Goal: Communication & Community: Answer question/provide support

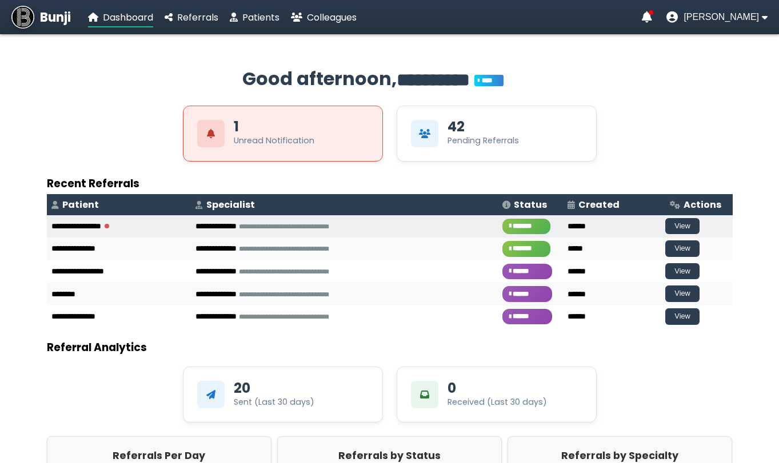
click at [117, 222] on td "**********" at bounding box center [119, 226] width 144 height 23
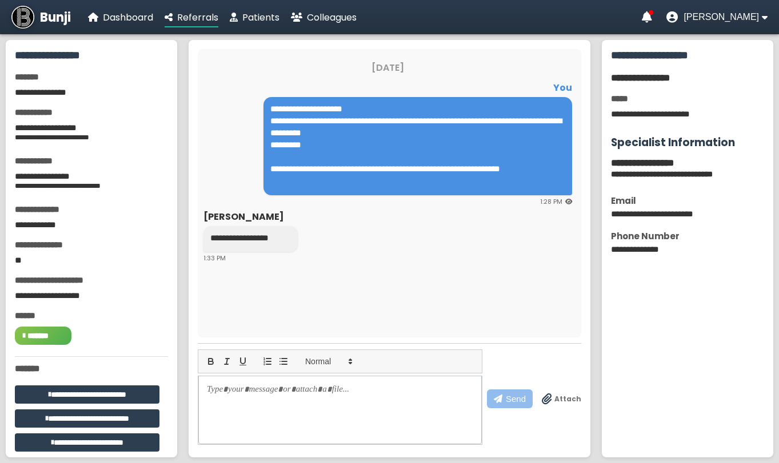
scroll to position [8, 0]
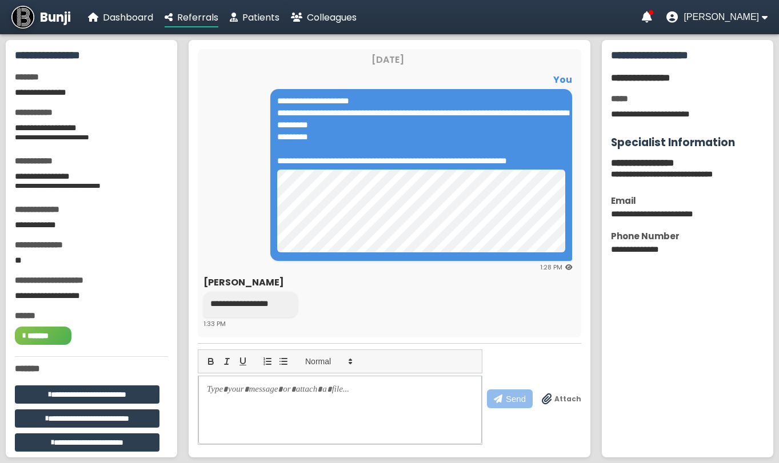
click at [544, 400] on div "Send Attach" at bounding box center [534, 399] width 94 height 19
click at [561, 400] on span "Attach" at bounding box center [567, 399] width 27 height 10
click at [0, 0] on input "Attach" at bounding box center [0, 0] width 0 height 0
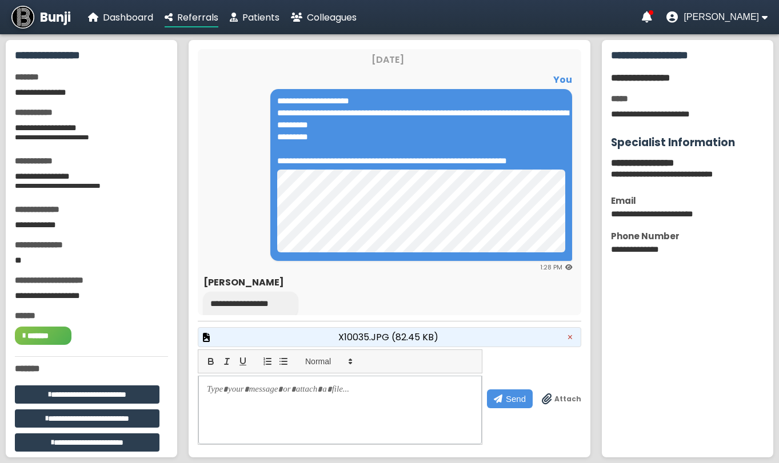
click at [359, 337] on span "X10035.JPG (82.45 KB)" at bounding box center [388, 337] width 100 height 14
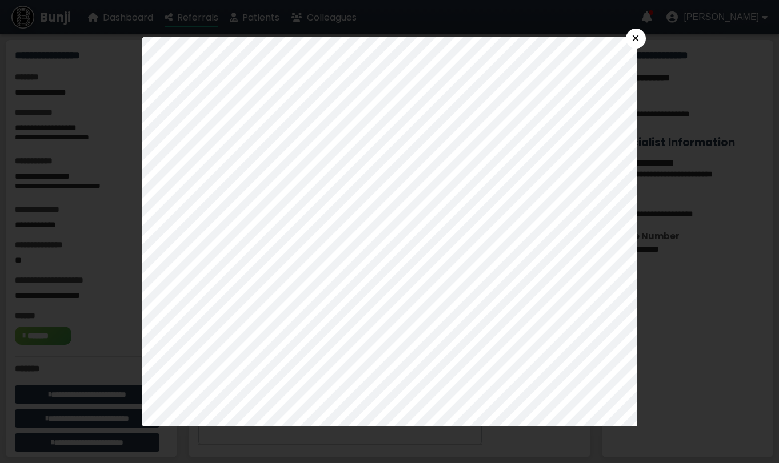
click at [645, 39] on button "×" at bounding box center [635, 39] width 20 height 20
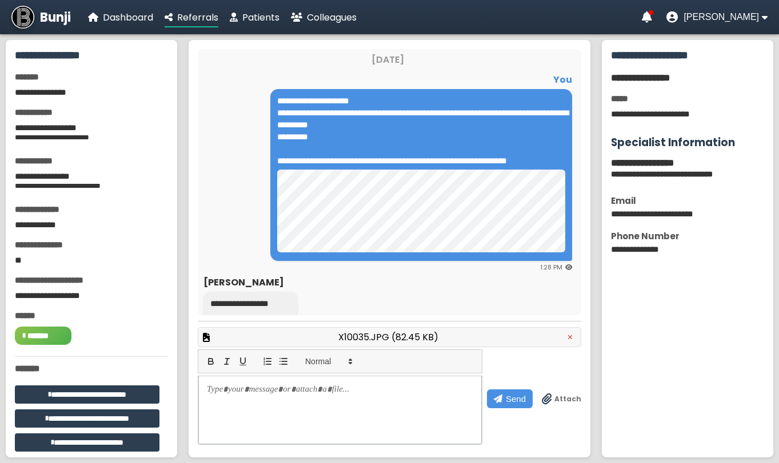
click at [355, 404] on div at bounding box center [339, 410] width 283 height 69
click at [358, 390] on p at bounding box center [339, 389] width 265 height 12
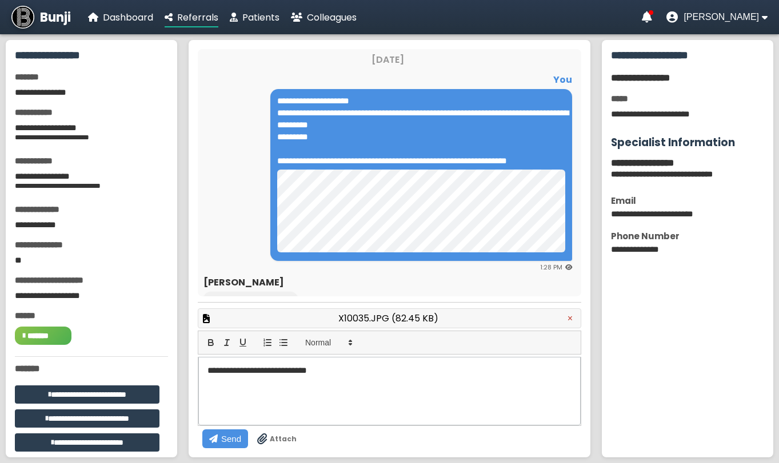
click at [248, 430] on button "Send" at bounding box center [225, 439] width 46 height 19
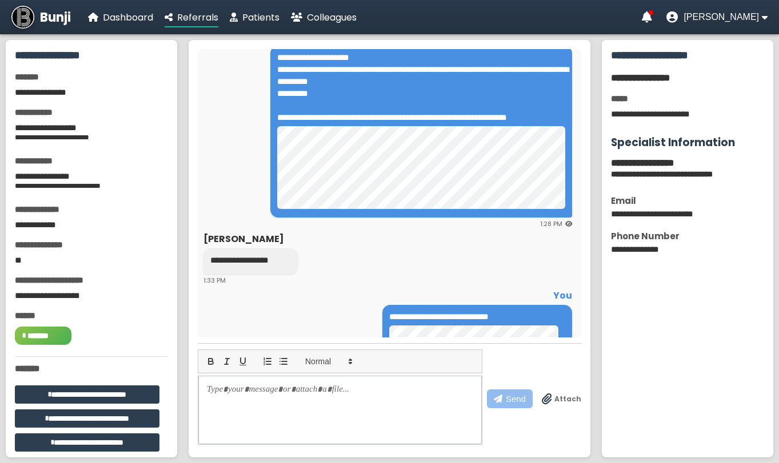
scroll to position [0, 0]
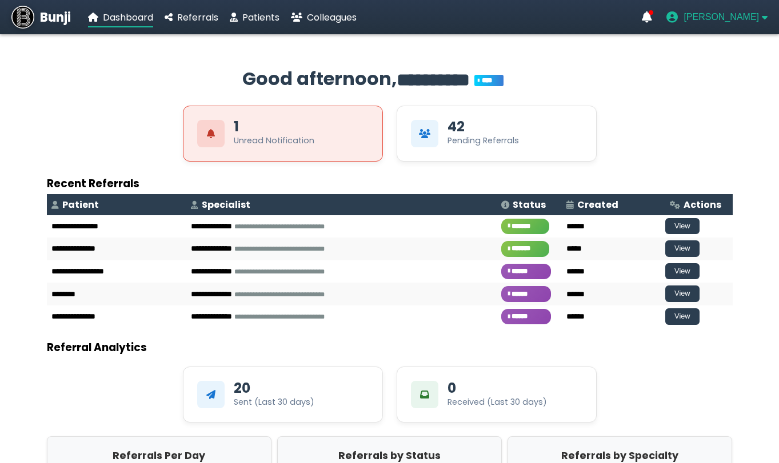
click at [727, 13] on span "[PERSON_NAME]" at bounding box center [720, 17] width 75 height 10
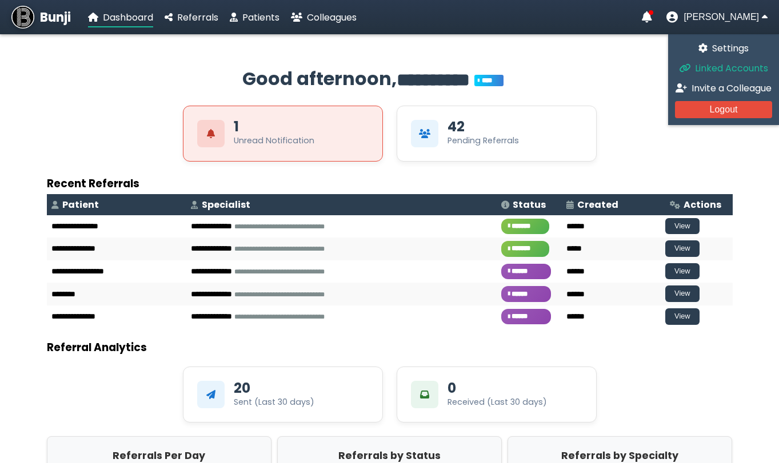
click at [725, 69] on span "Linked Accounts" at bounding box center [731, 68] width 73 height 13
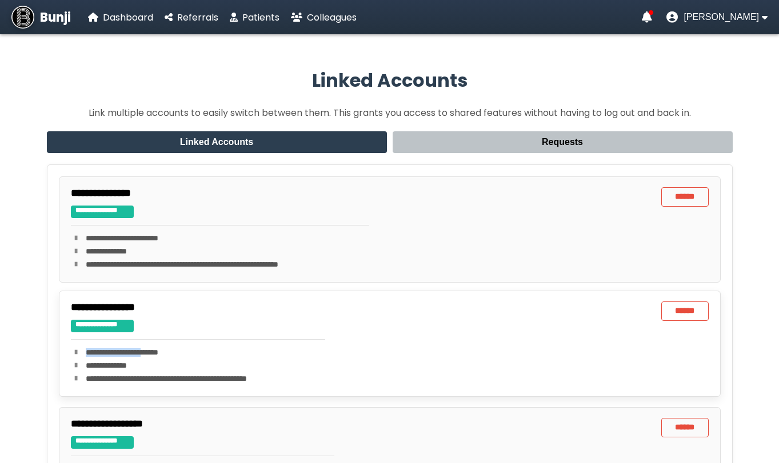
click at [173, 346] on div "**********" at bounding box center [198, 344] width 254 height 85
